Goal: Information Seeking & Learning: Learn about a topic

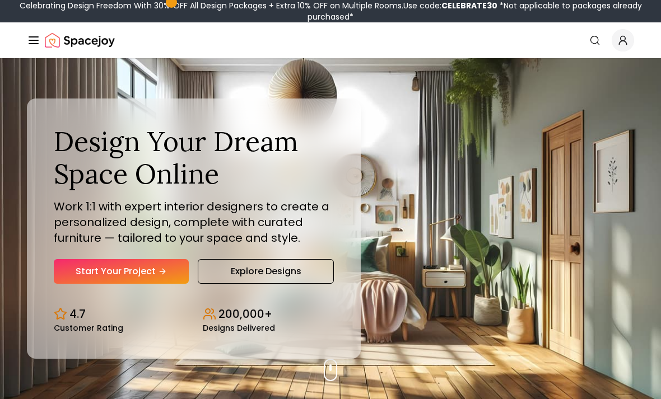
click at [34, 42] on icon "Global" at bounding box center [33, 40] width 13 height 13
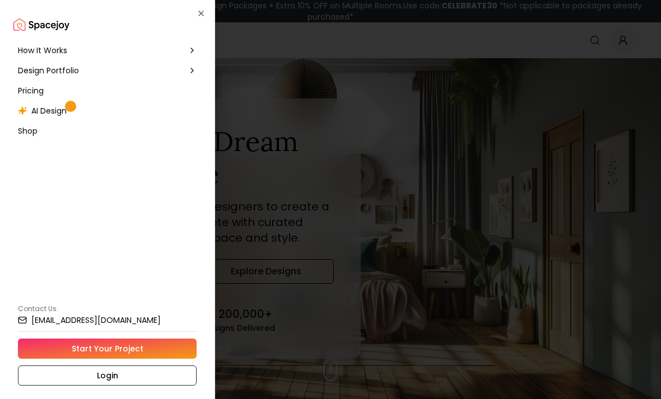
click at [40, 49] on span "How It Works" at bounding box center [42, 50] width 49 height 11
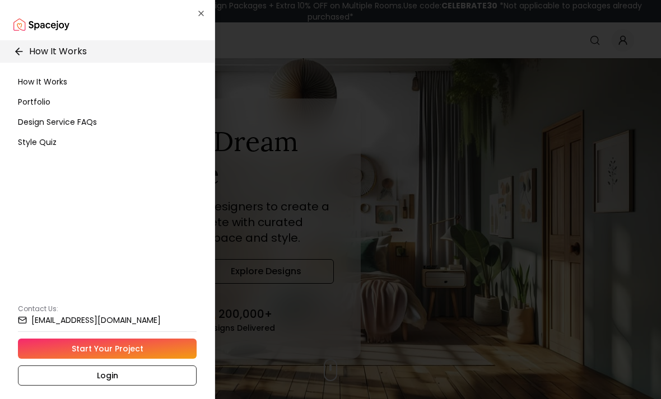
click at [50, 85] on span "How It Works" at bounding box center [42, 81] width 49 height 11
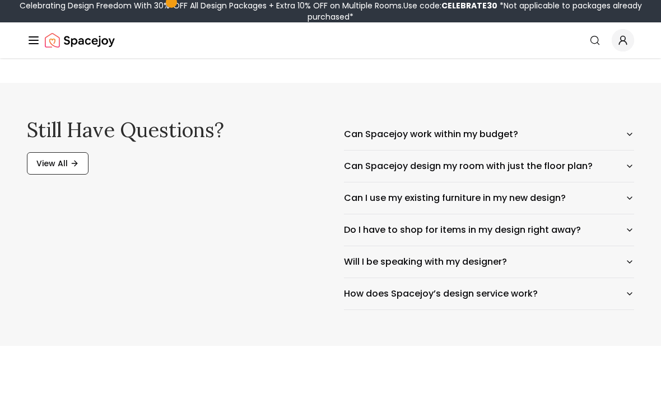
scroll to position [1832, 0]
click at [626, 163] on icon "button" at bounding box center [629, 166] width 9 height 9
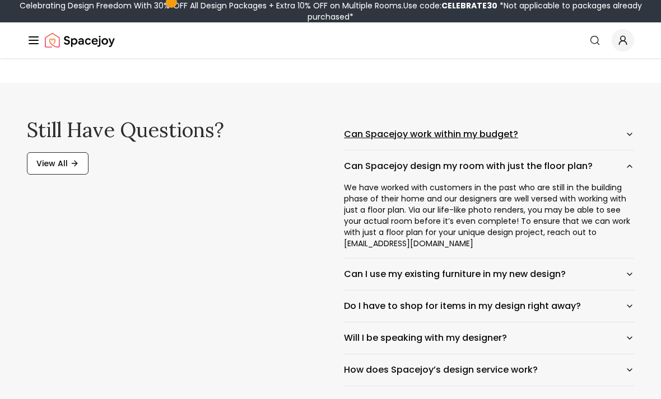
click at [627, 139] on button "Can Spacejoy work within my budget?" at bounding box center [489, 134] width 290 height 31
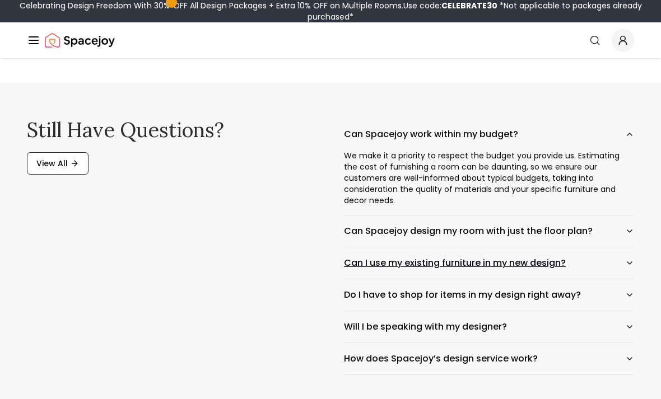
click at [624, 248] on button "Can I use my existing furniture in my new design?" at bounding box center [489, 263] width 290 height 31
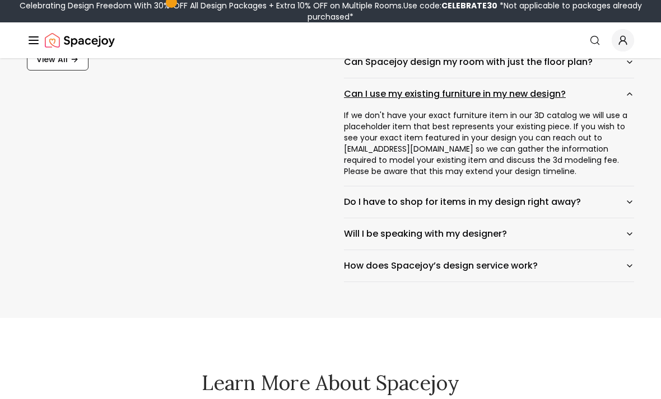
scroll to position [1936, 0]
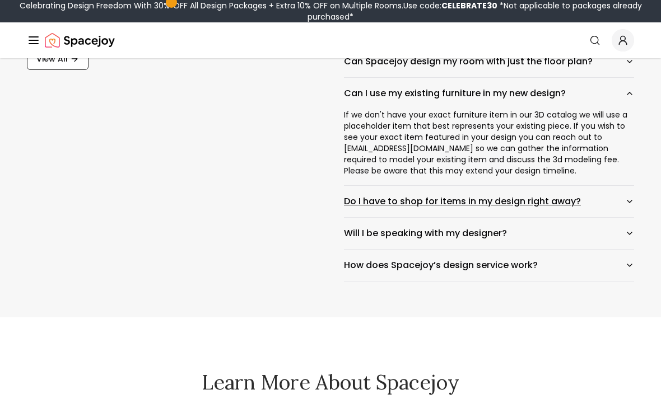
click at [627, 202] on icon "button" at bounding box center [629, 201] width 9 height 9
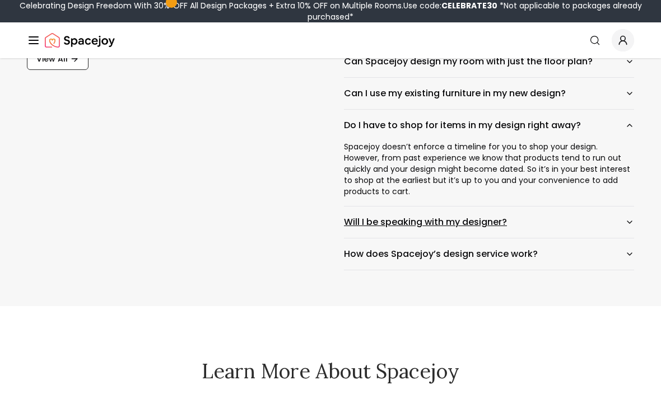
click at [623, 226] on button "Will I be speaking with my designer?" at bounding box center [489, 222] width 290 height 31
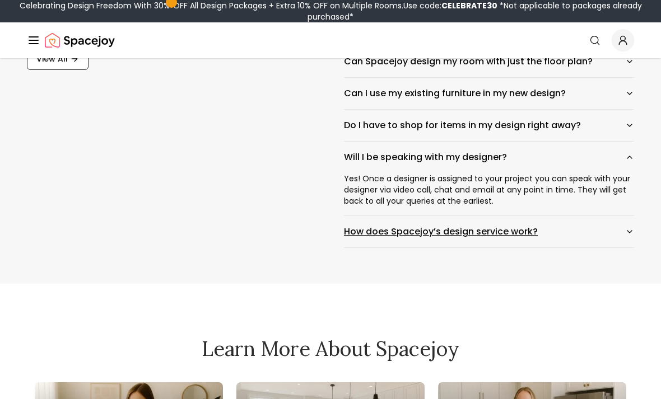
click at [627, 230] on icon "button" at bounding box center [629, 231] width 9 height 9
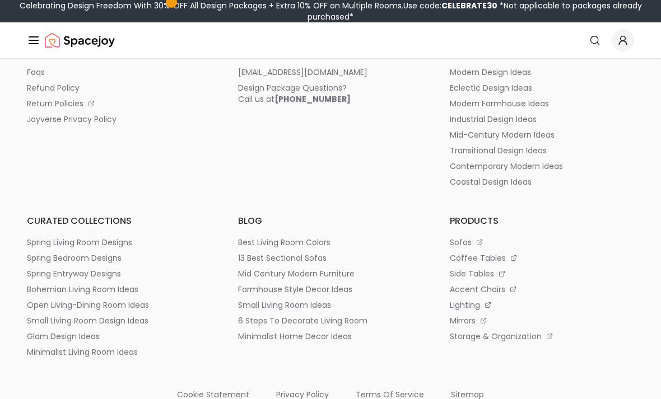
scroll to position [3510, 0]
click at [482, 341] on p "storage & organization" at bounding box center [496, 336] width 92 height 11
